Goal: Information Seeking & Learning: Learn about a topic

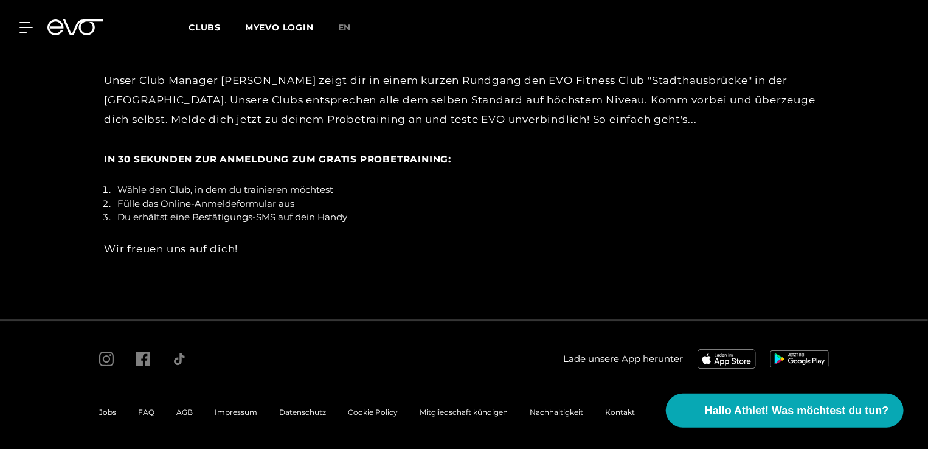
click at [110, 418] on div "Jobs" at bounding box center [107, 412] width 39 height 15
click at [102, 410] on span "Jobs" at bounding box center [107, 412] width 17 height 9
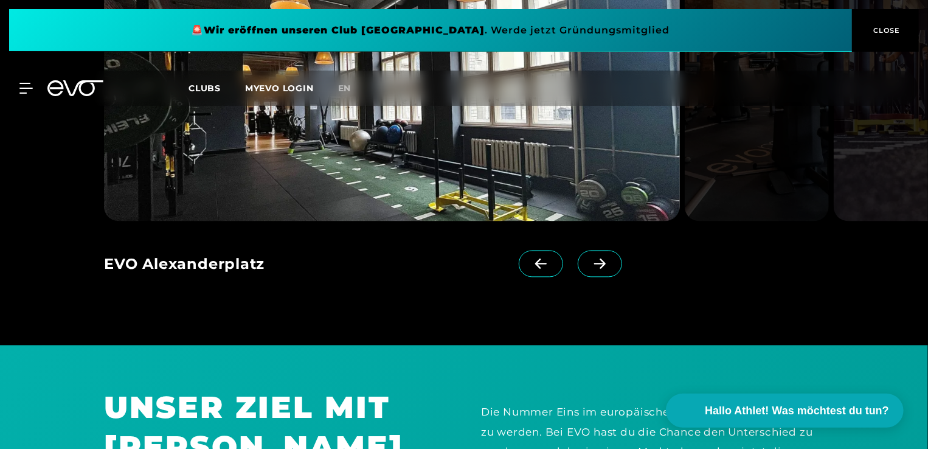
scroll to position [1085, 0]
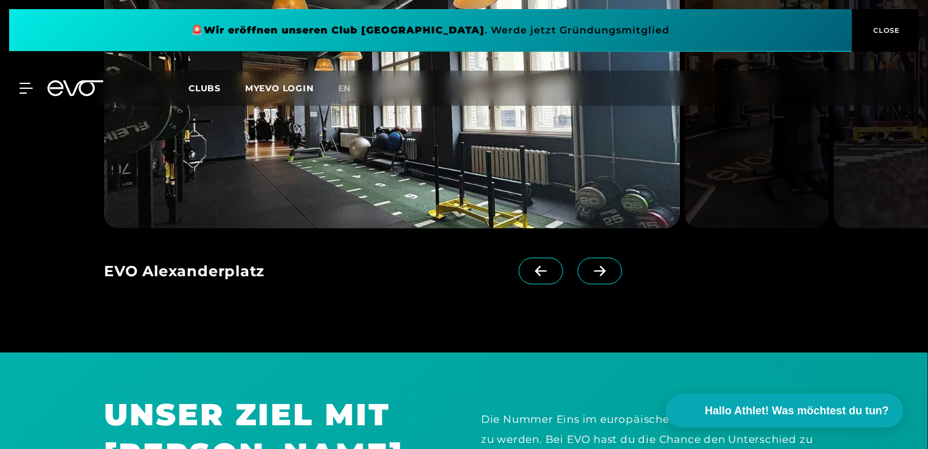
click at [591, 271] on icon at bounding box center [599, 271] width 21 height 11
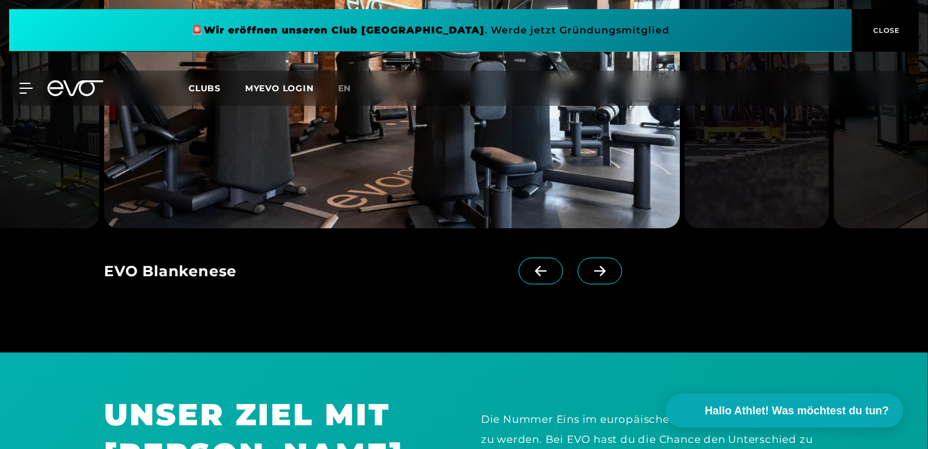
click at [591, 271] on icon at bounding box center [599, 271] width 21 height 11
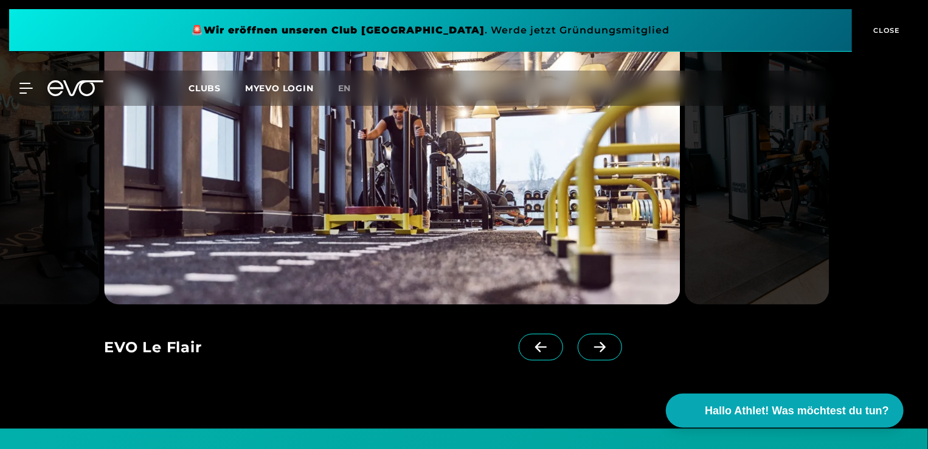
scroll to position [1012, 0]
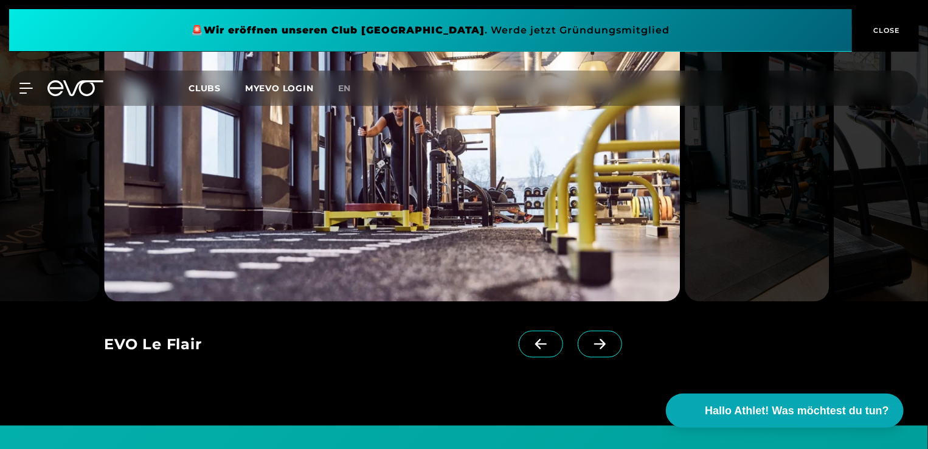
click at [586, 350] on span at bounding box center [600, 344] width 44 height 27
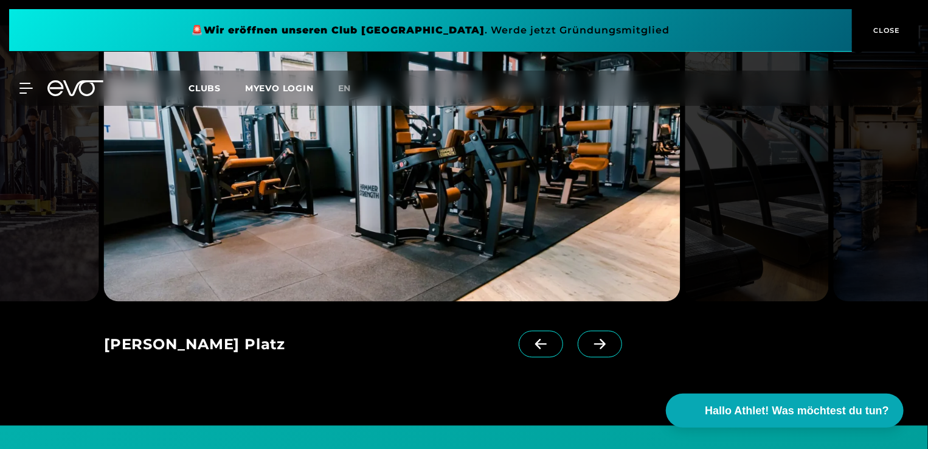
click at [586, 350] on span at bounding box center [600, 344] width 44 height 27
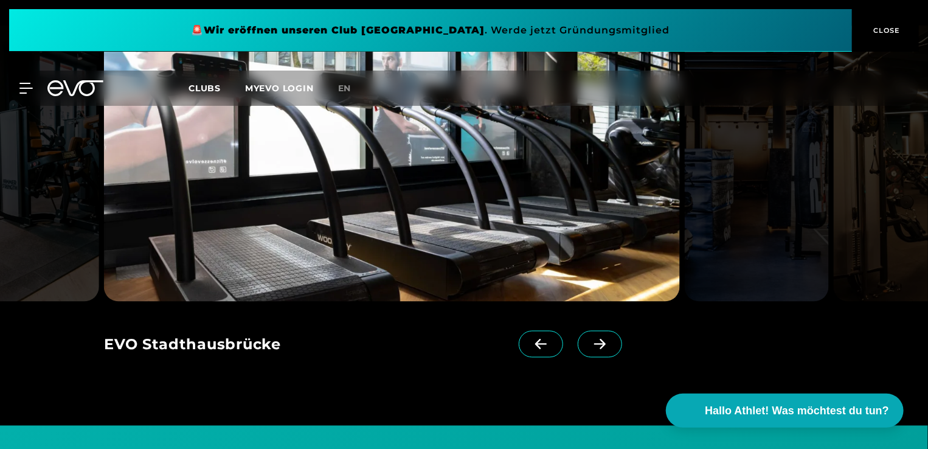
click at [586, 350] on span at bounding box center [600, 344] width 44 height 27
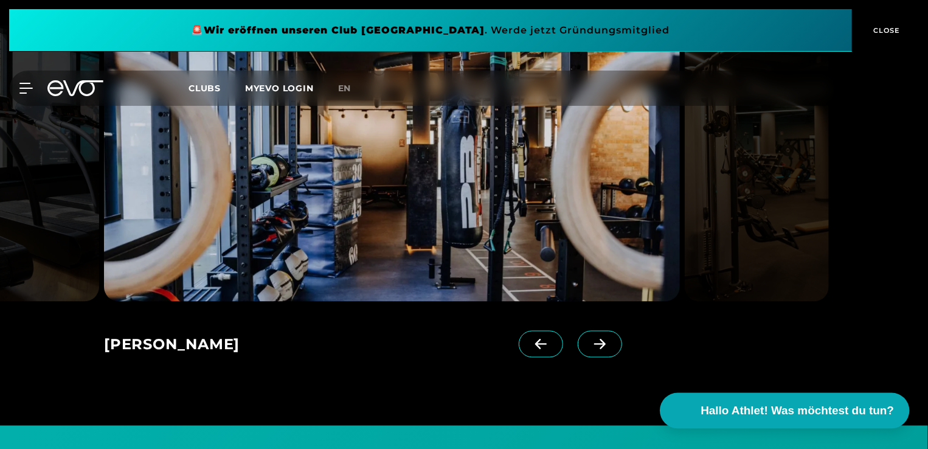
click at [752, 408] on span "Hallo Athlet! Was möchtest du tun?" at bounding box center [797, 410] width 193 height 17
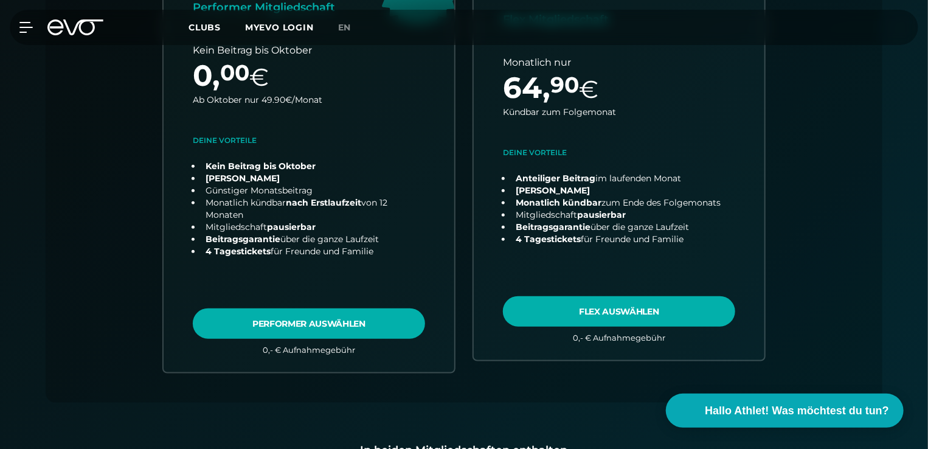
scroll to position [507, 0]
